Goal: Find specific page/section: Find specific page/section

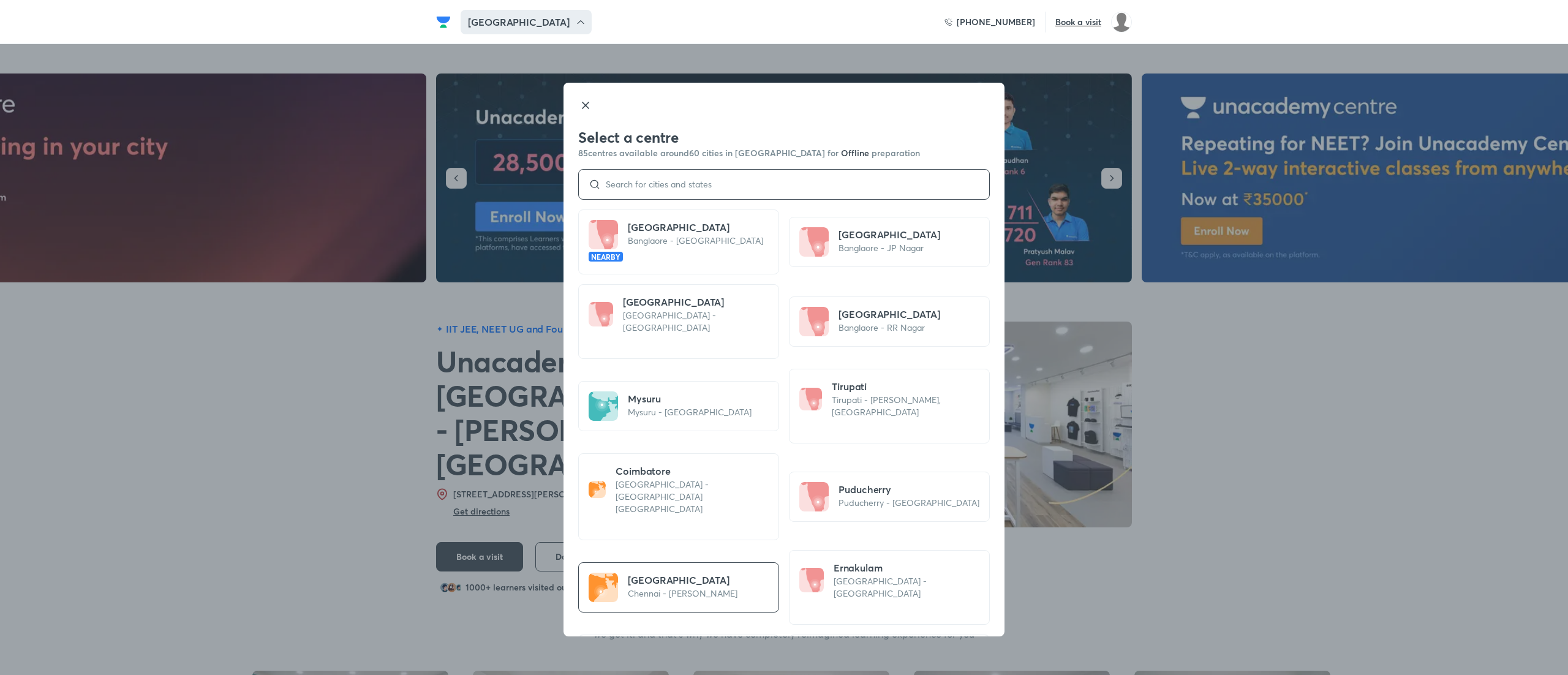
click at [676, 184] on input at bounding box center [790, 184] width 378 height 10
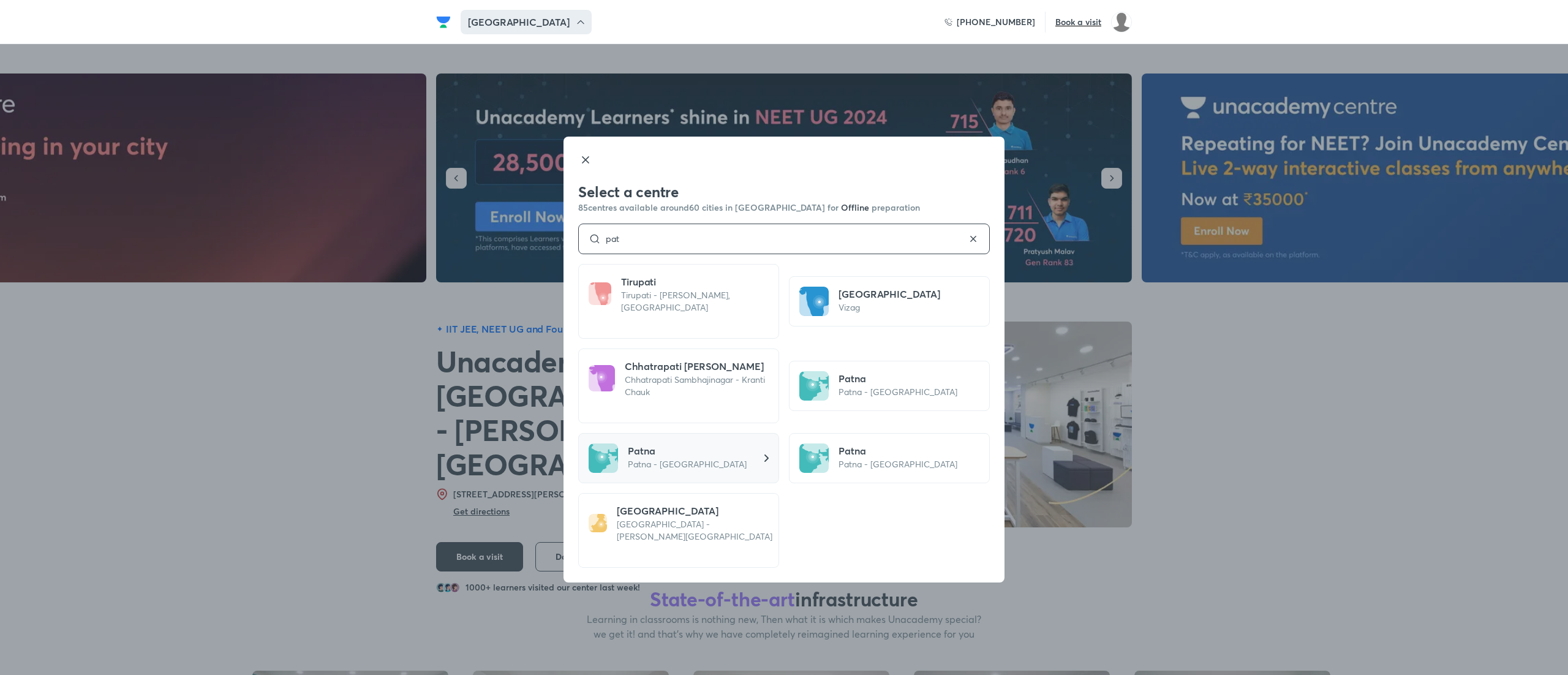
type input "pat"
click at [692, 464] on p "Patna - [GEOGRAPHIC_DATA]" at bounding box center [687, 465] width 119 height 13
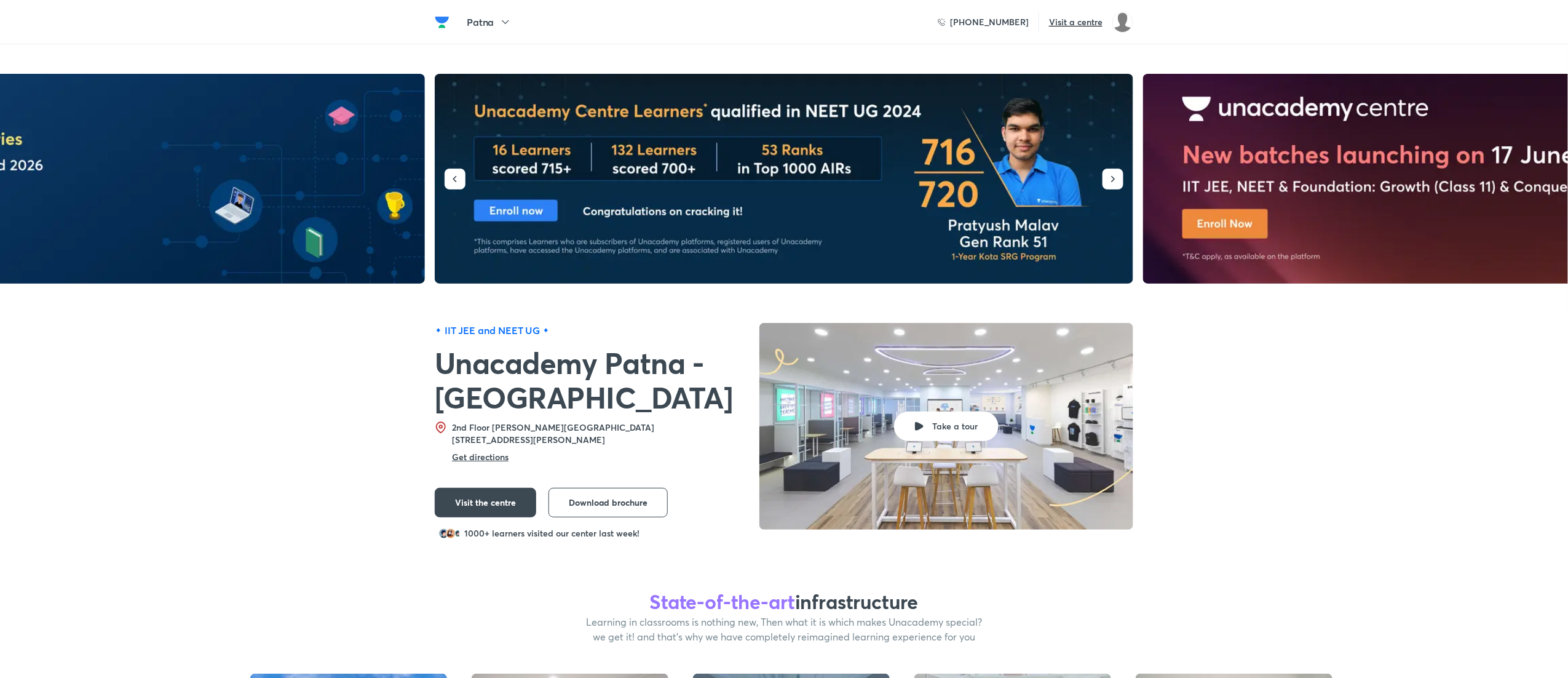
click at [453, 24] on div at bounding box center [445, 23] width 20 height 18
